Goal: Browse casually

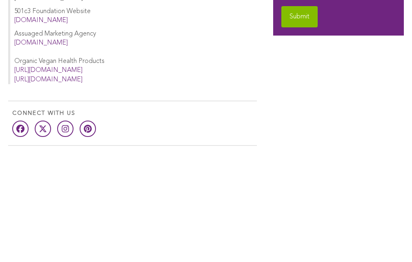
scroll to position [220, 0]
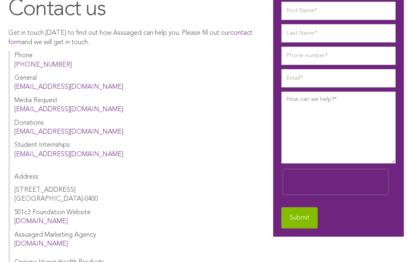
scroll to position [117, 0]
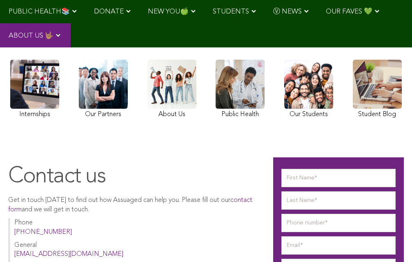
click at [100, 86] on link at bounding box center [103, 90] width 49 height 61
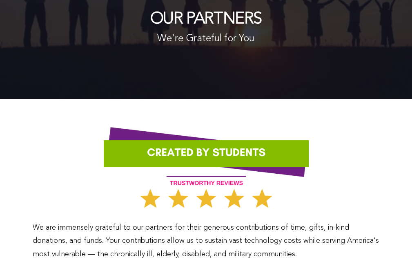
scroll to position [8, 0]
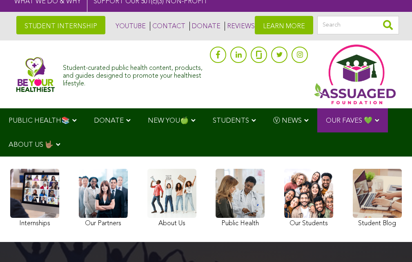
click at [31, 70] on img at bounding box center [35, 74] width 38 height 35
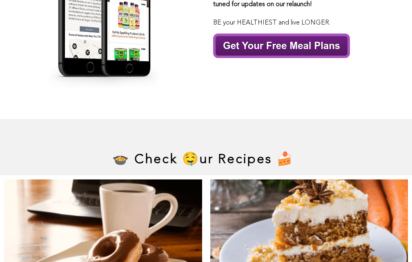
scroll to position [3631, 0]
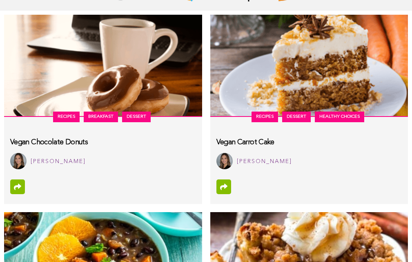
click at [320, 252] on img at bounding box center [310, 263] width 198 height 102
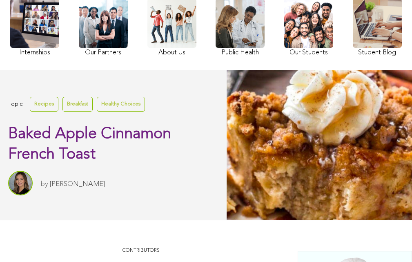
scroll to position [199, 0]
